Goal: Understand process/instructions: Learn how to perform a task or action

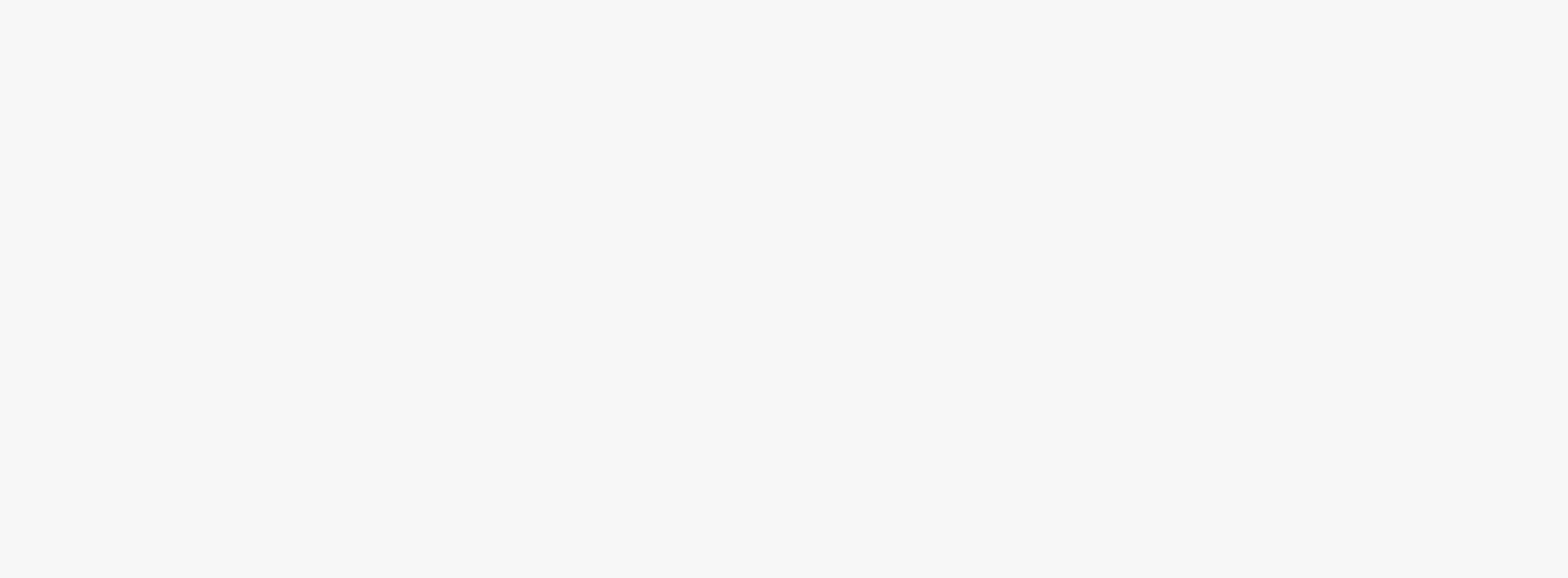
scroll to position [27, 0]
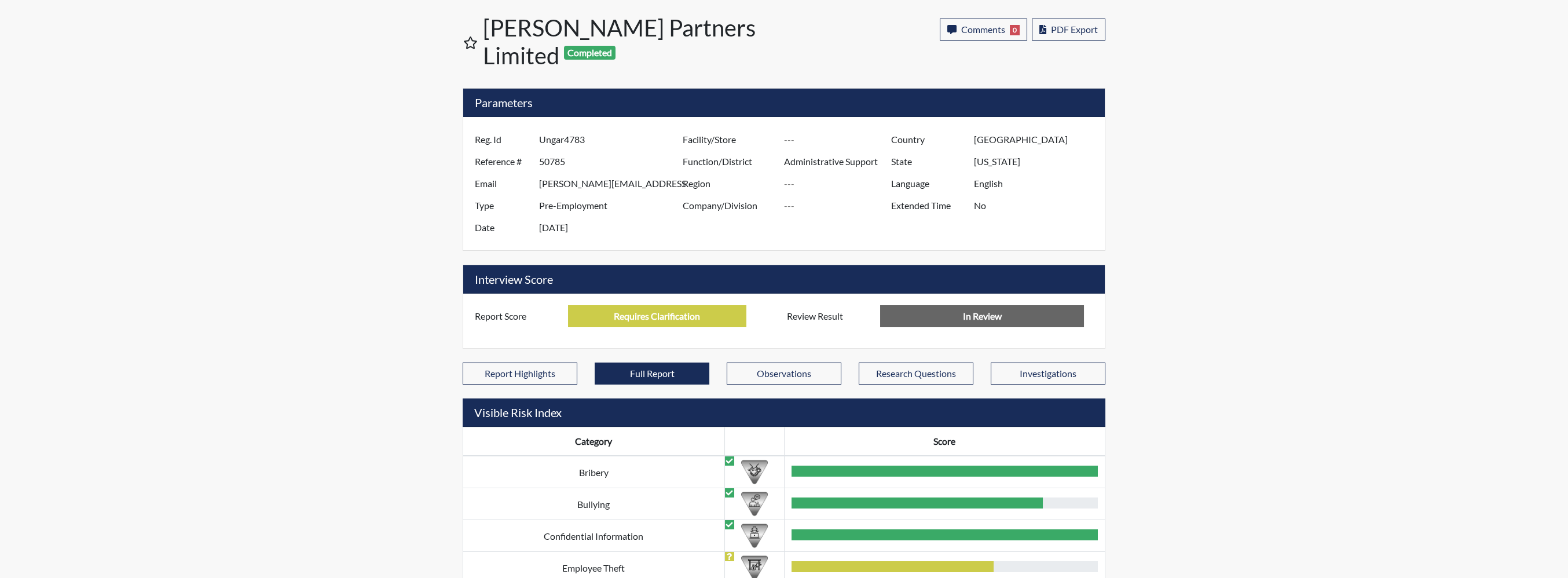
scroll to position [135, 481]
select select
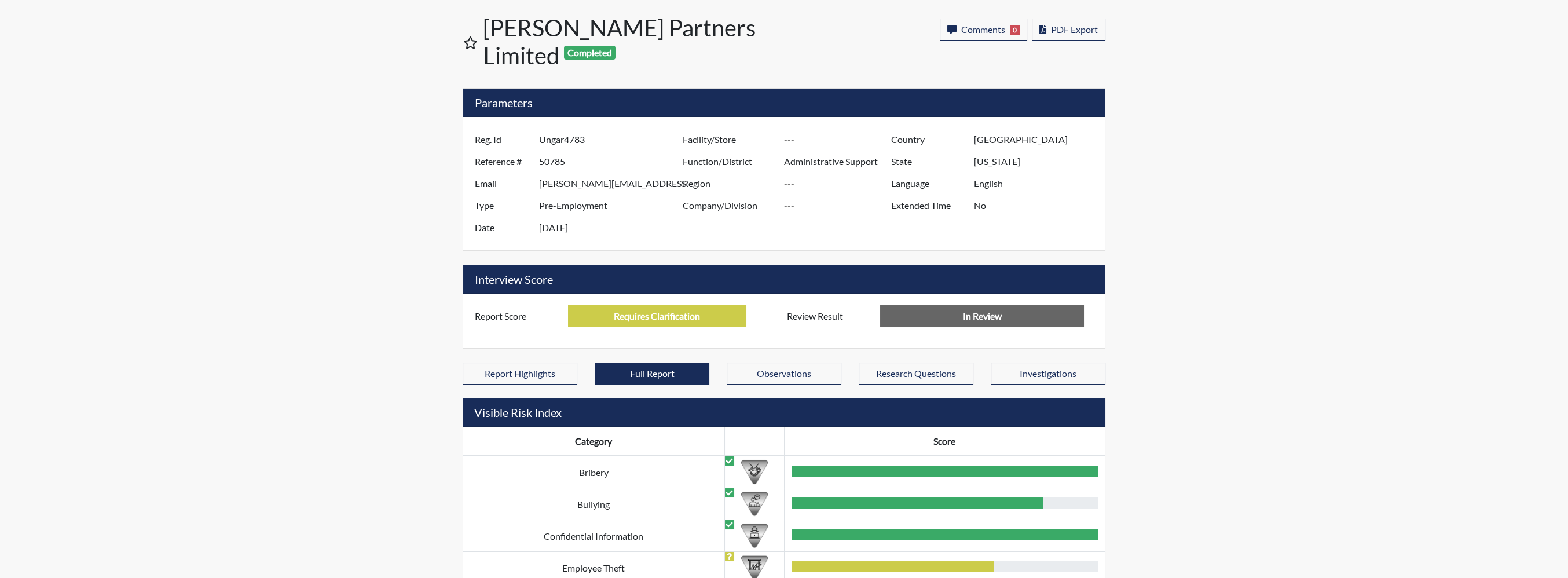
select select
